Goal: Find specific page/section: Find specific page/section

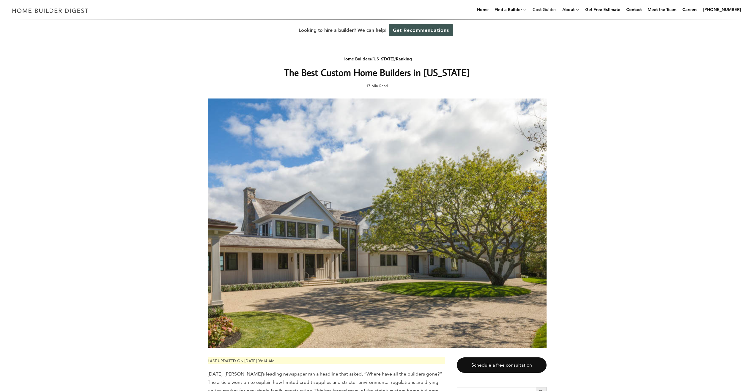
click at [550, 9] on link "Cost Guides" at bounding box center [544, 9] width 29 height 19
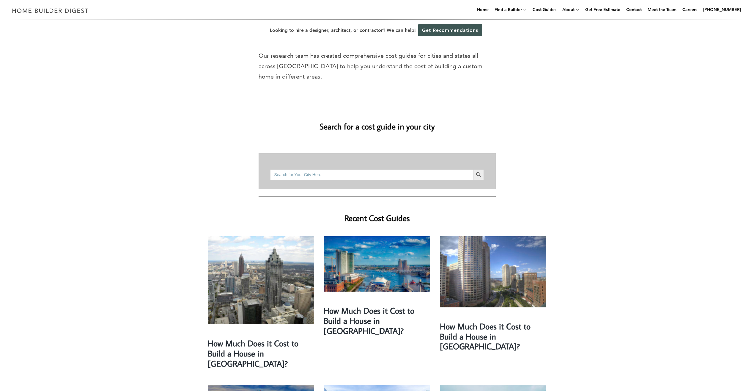
click at [341, 169] on input "Search for:" at bounding box center [371, 174] width 203 height 11
type input "everettt ms"
click at [473, 169] on button "Search Button" at bounding box center [478, 174] width 11 height 11
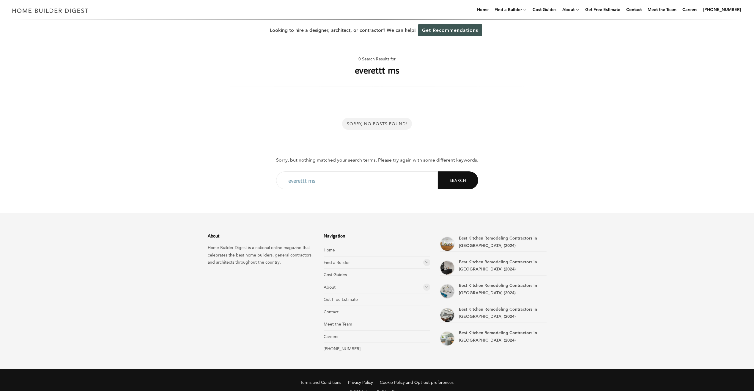
click at [359, 177] on input "everettt ms" at bounding box center [357, 180] width 162 height 18
type input "everettt ma"
click at [438, 171] on button "Search" at bounding box center [458, 180] width 40 height 18
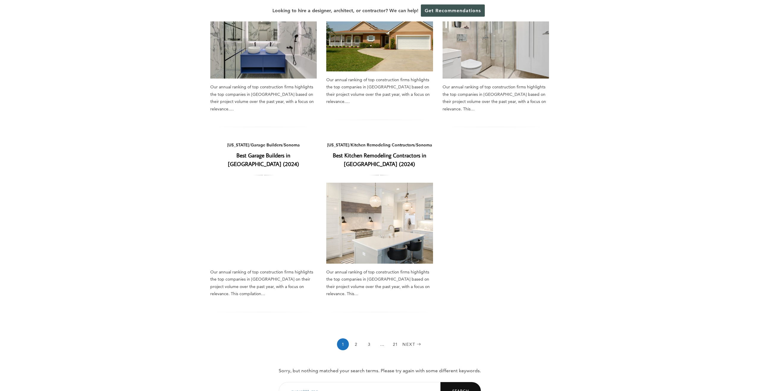
scroll to position [268, 0]
